Goal: Task Accomplishment & Management: Use online tool/utility

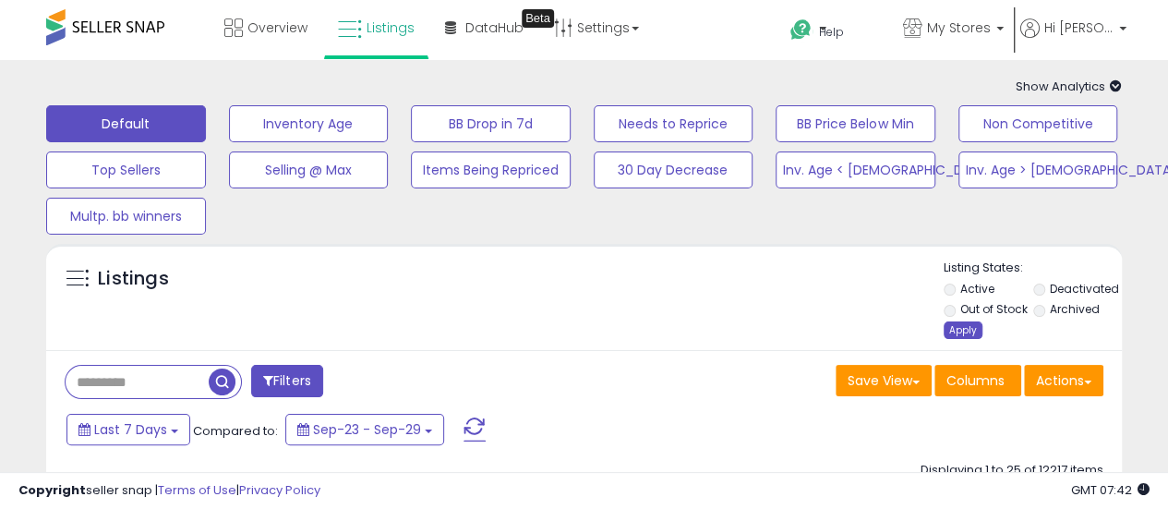
click at [959, 332] on div "Apply" at bounding box center [963, 330] width 39 height 18
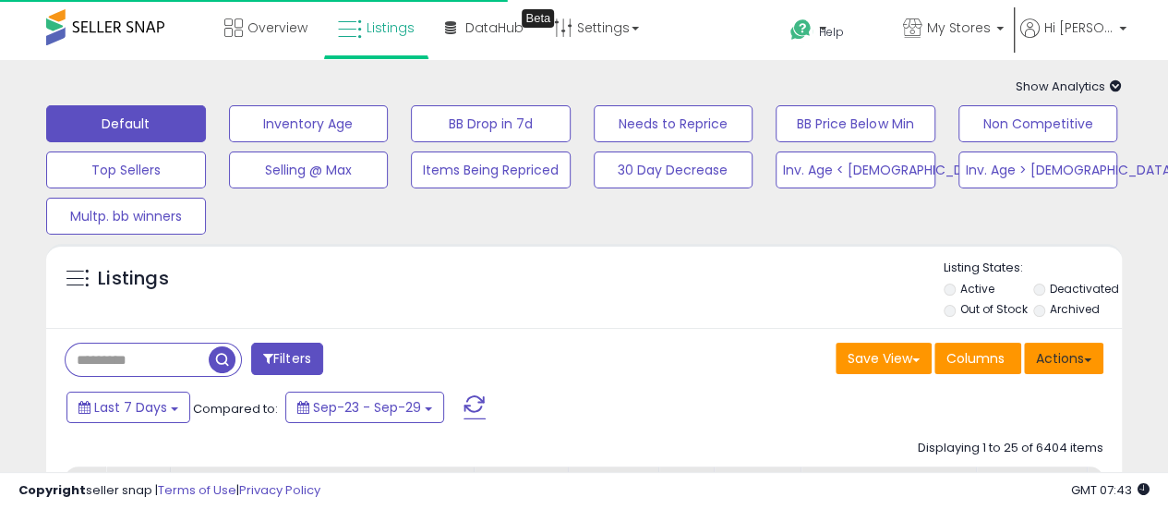
click at [1078, 362] on button "Actions" at bounding box center [1063, 358] width 79 height 31
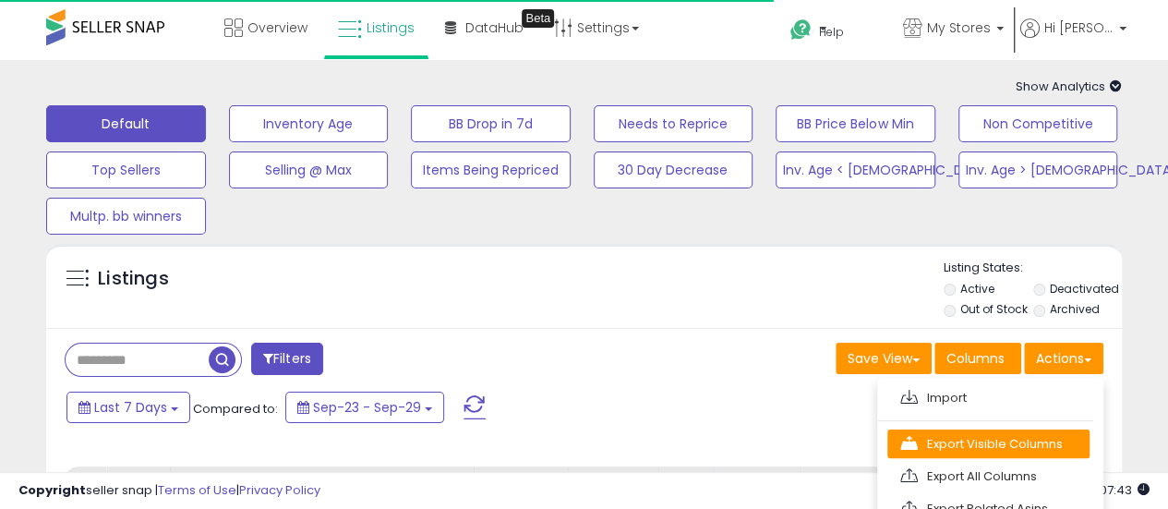
click at [1041, 441] on link "Export Visible Columns" at bounding box center [989, 443] width 202 height 29
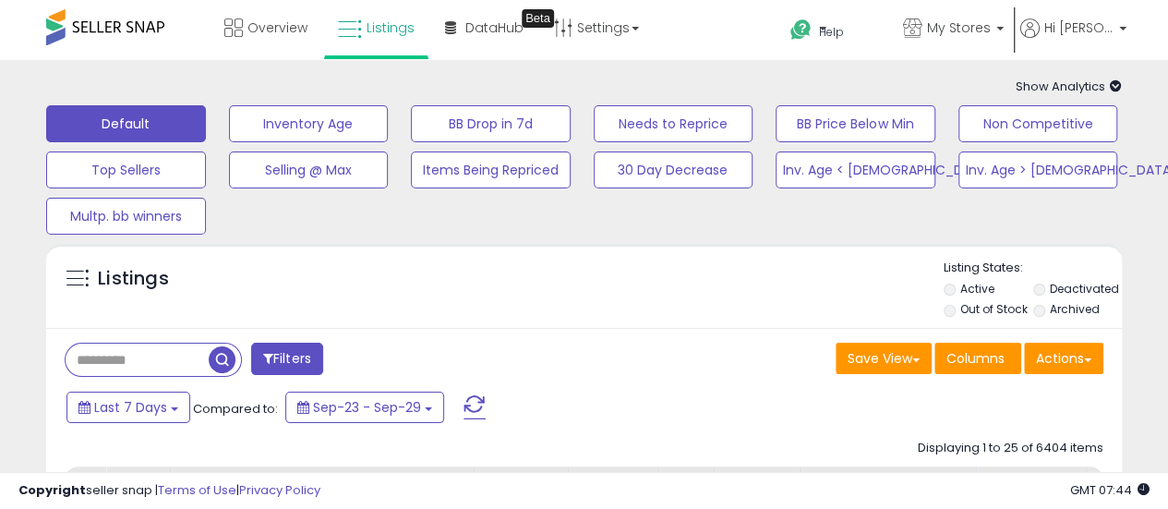
click at [724, 317] on div "Listings" at bounding box center [584, 291] width 1076 height 63
click at [1056, 365] on button "Actions" at bounding box center [1063, 358] width 79 height 31
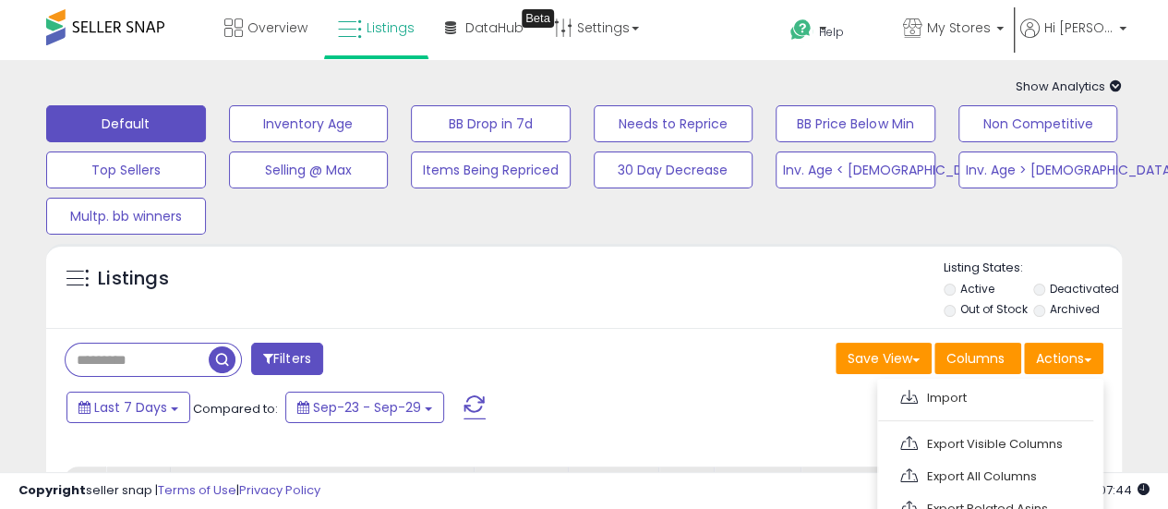
click at [1017, 436] on link "Export Visible Columns" at bounding box center [989, 443] width 202 height 29
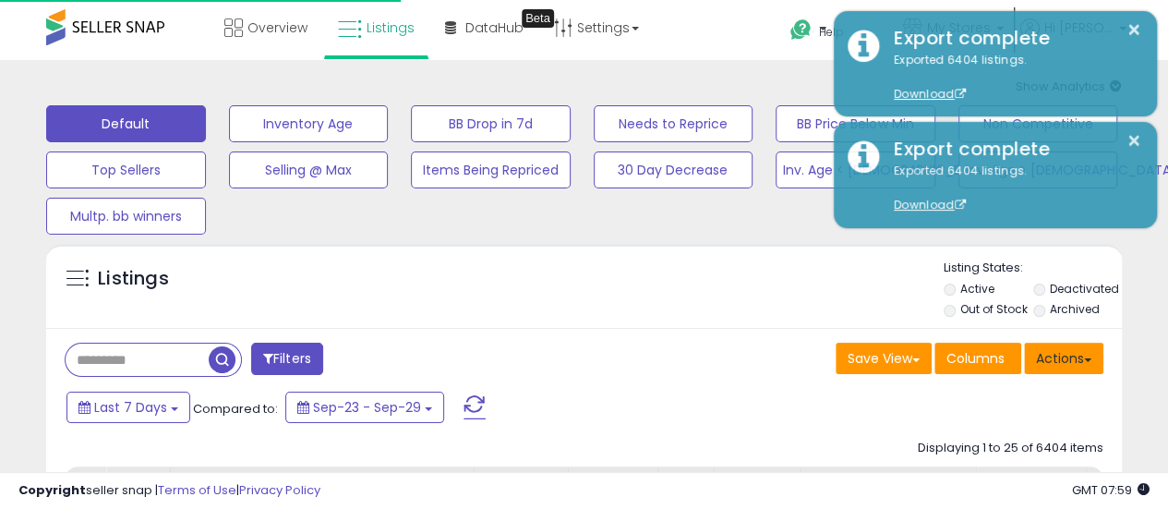
click at [1069, 365] on button "Actions" at bounding box center [1063, 358] width 79 height 31
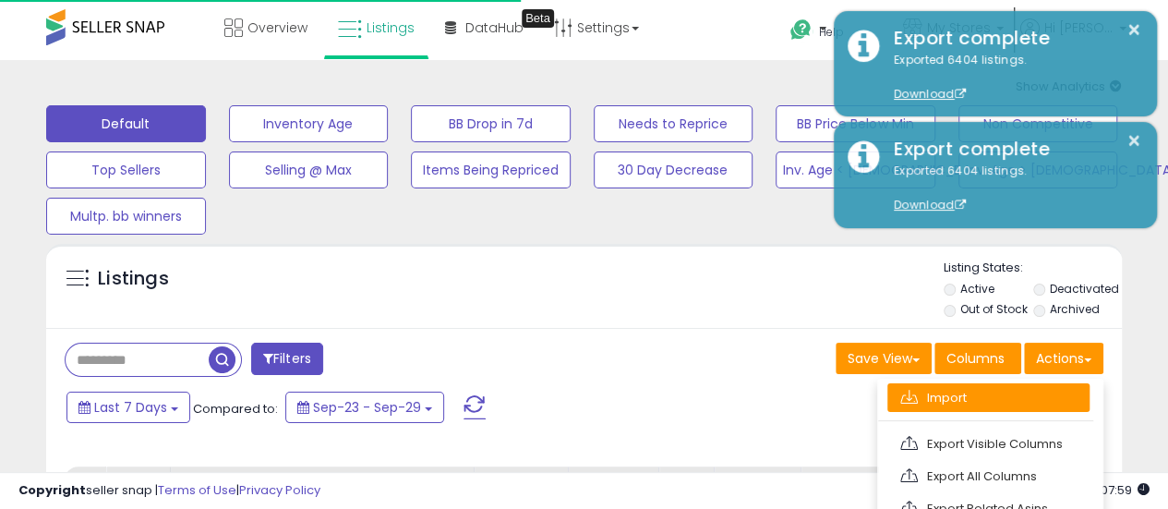
click at [1020, 390] on link "Import" at bounding box center [989, 397] width 202 height 29
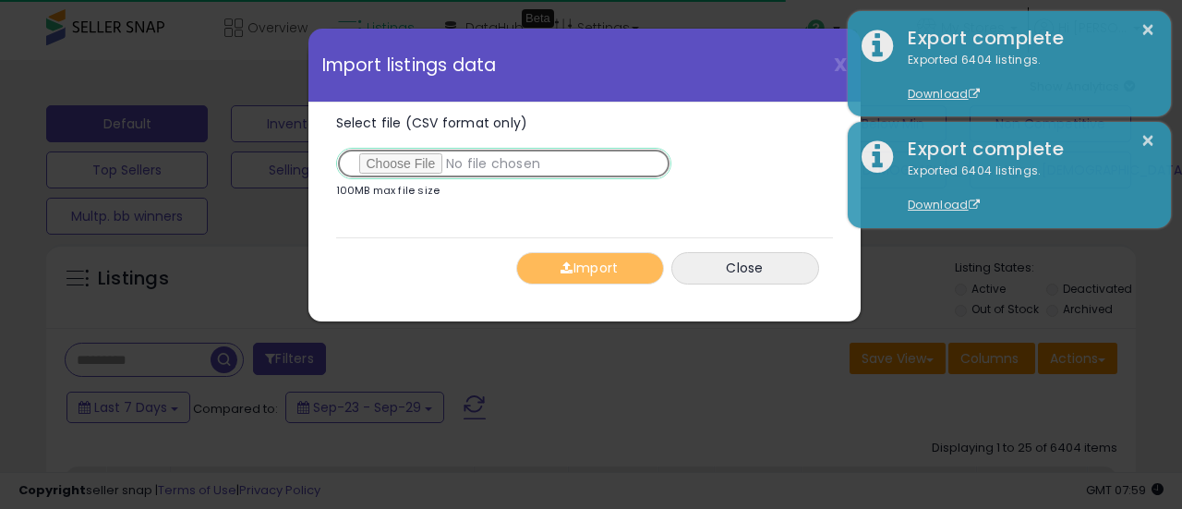
click at [410, 163] on input "Select file (CSV format only)" at bounding box center [503, 163] width 335 height 31
type input "**********"
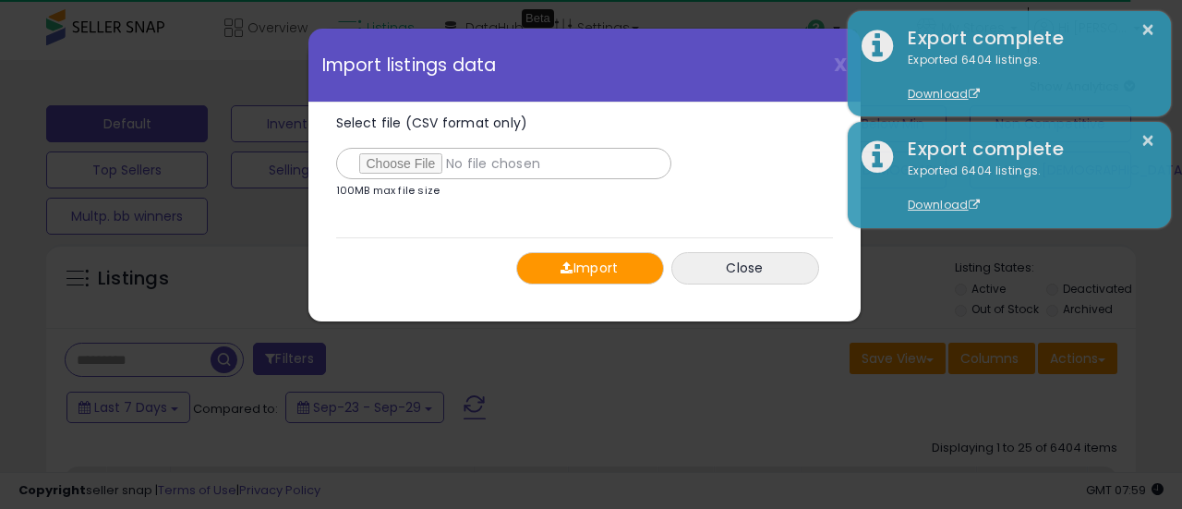
click at [590, 278] on button "Import" at bounding box center [590, 268] width 148 height 32
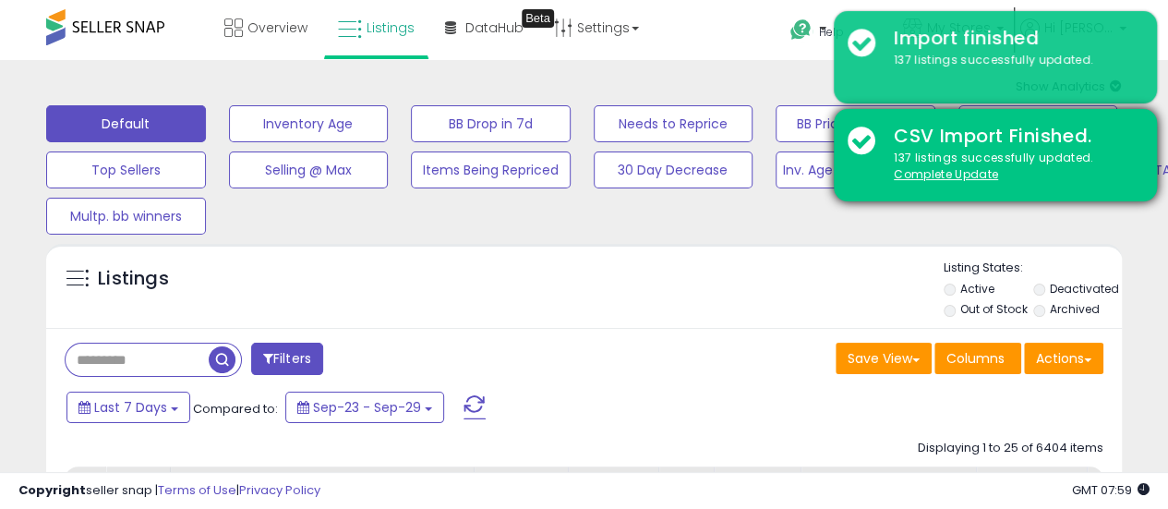
click at [954, 163] on div "137 listings successfully updated. Complete Update" at bounding box center [1011, 167] width 263 height 34
click at [956, 171] on u "Complete Update" at bounding box center [946, 174] width 104 height 16
